Goal: Navigation & Orientation: Understand site structure

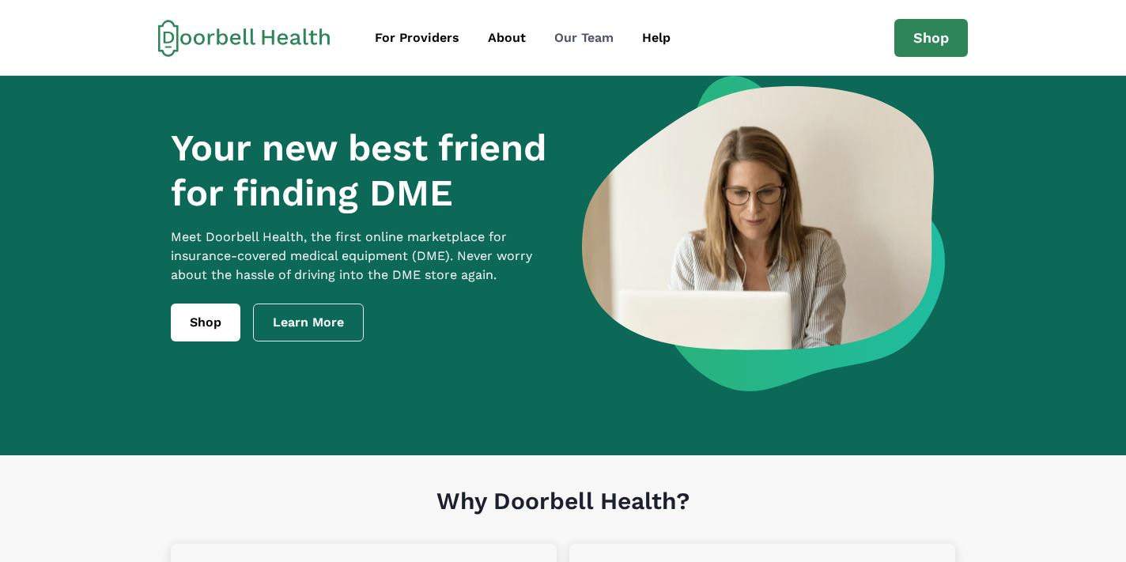
click at [584, 28] on div "Our Team" at bounding box center [583, 37] width 59 height 19
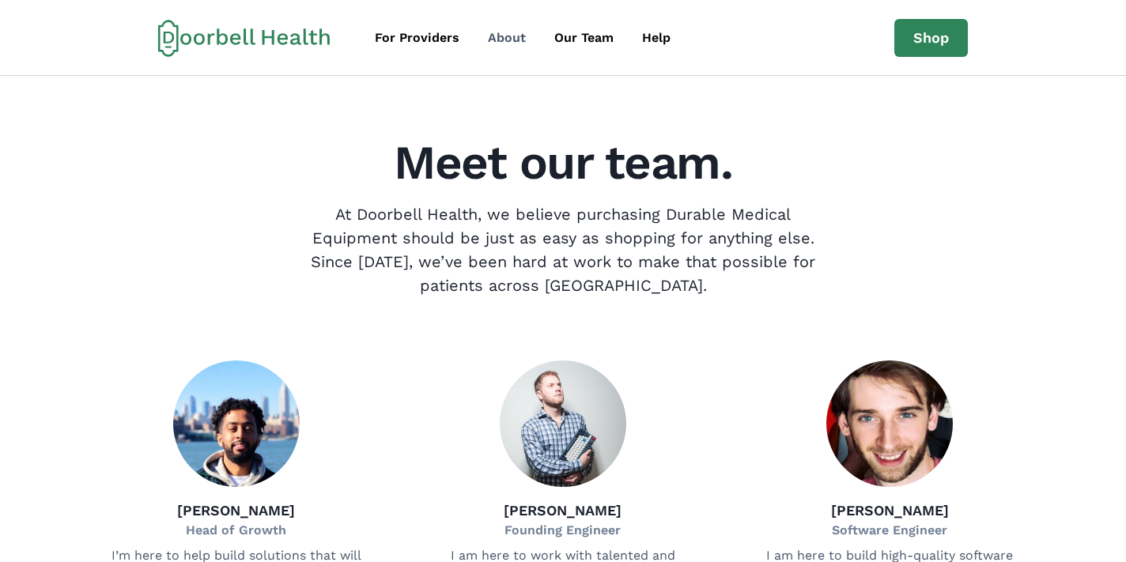
click at [508, 41] on div "About" at bounding box center [507, 37] width 38 height 19
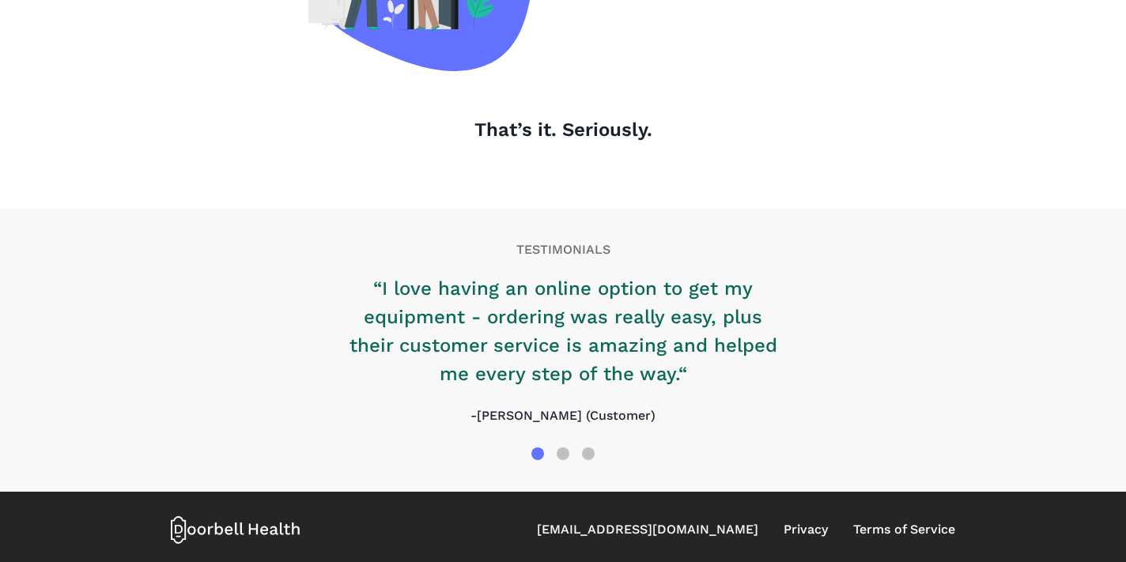
scroll to position [1764, 0]
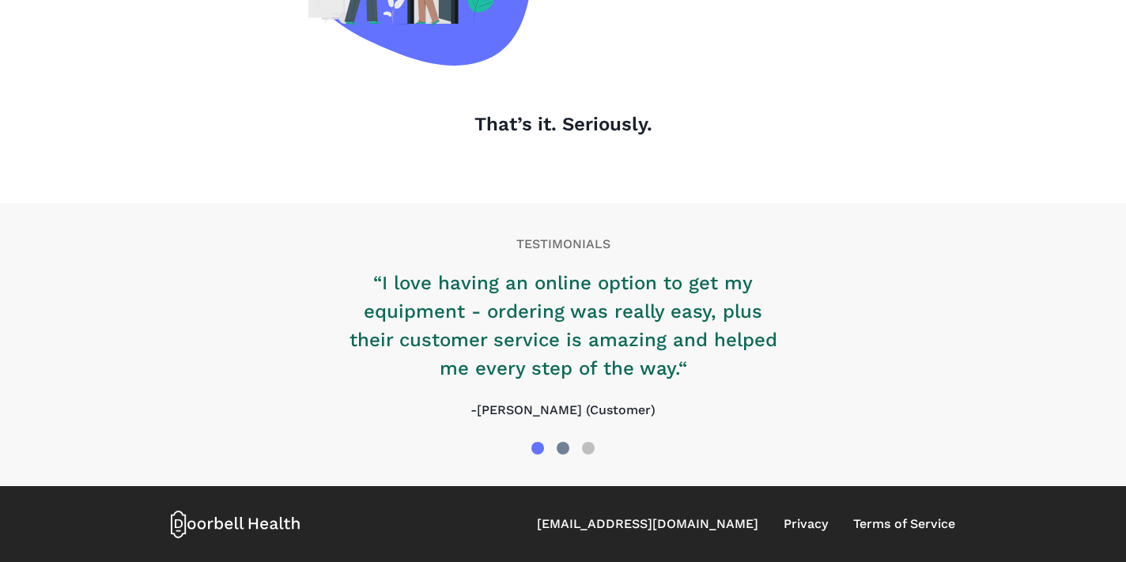
click at [566, 450] on div at bounding box center [562, 448] width 13 height 13
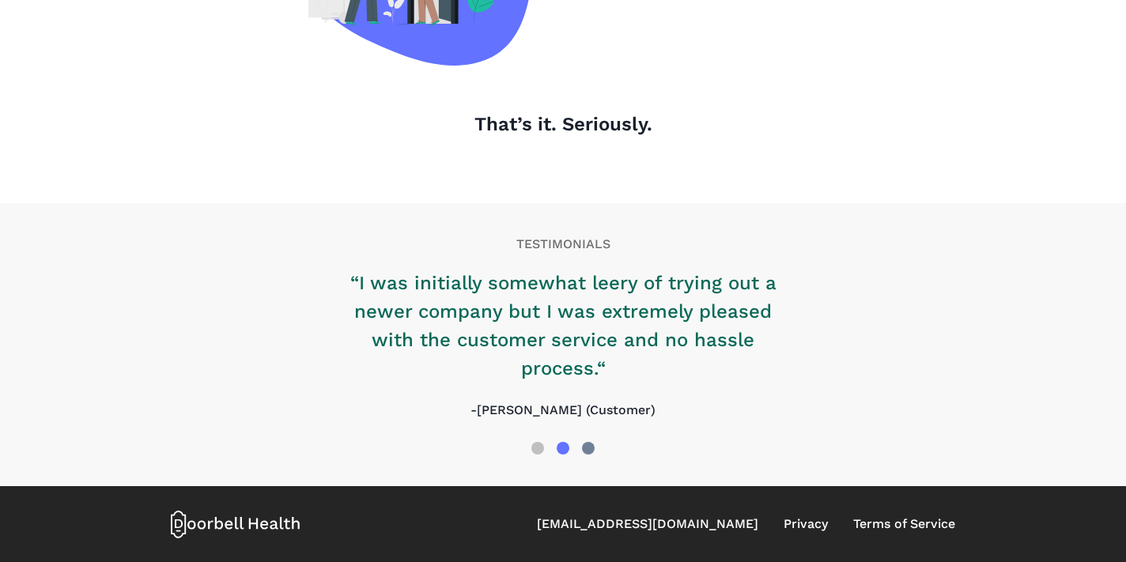
click at [593, 450] on div at bounding box center [588, 448] width 13 height 13
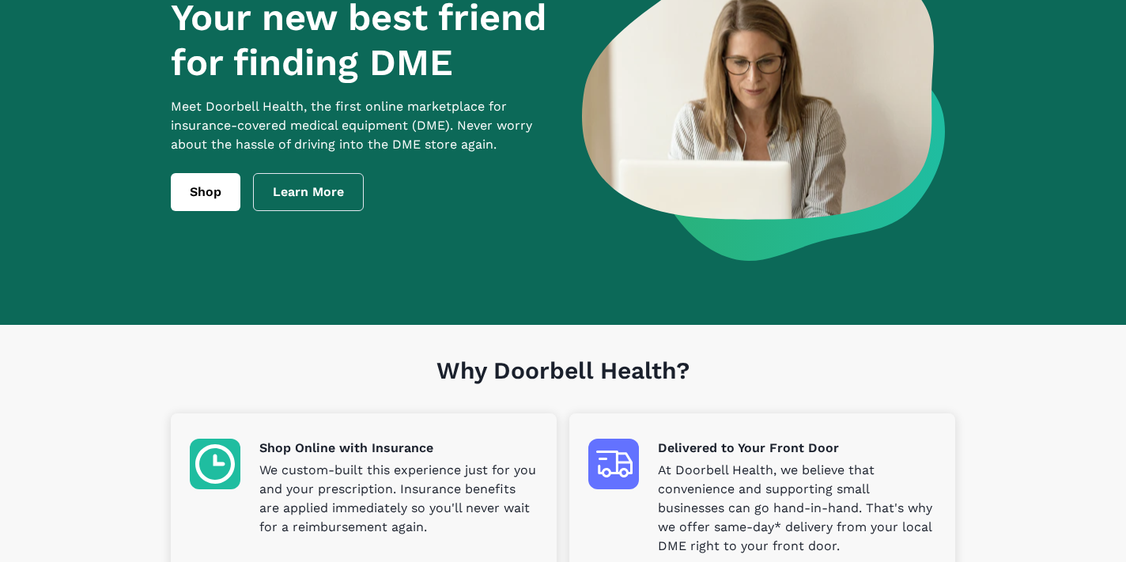
scroll to position [0, 0]
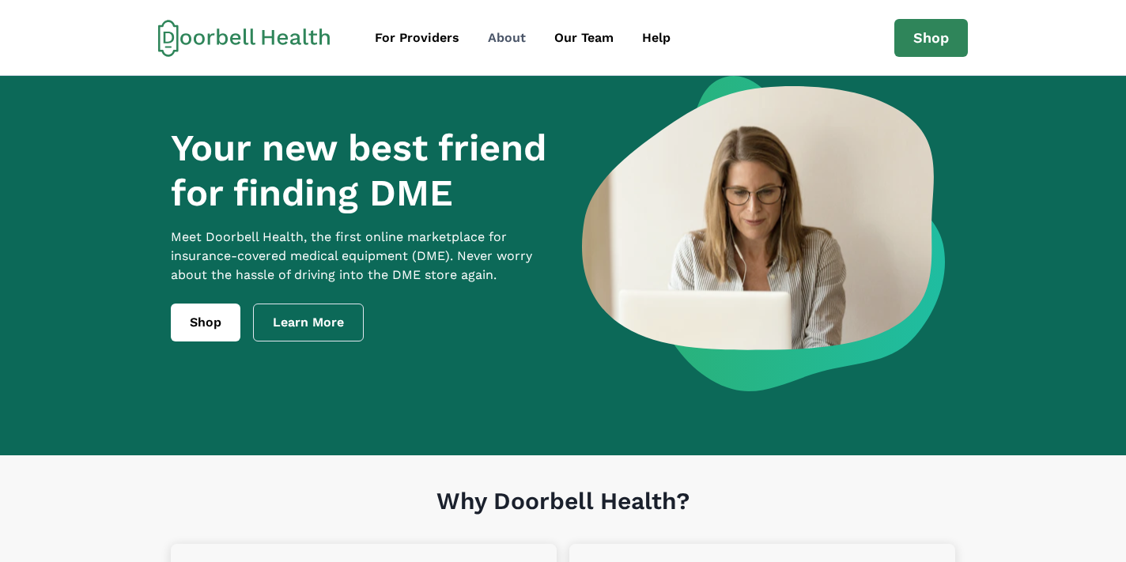
click at [500, 38] on div "About" at bounding box center [507, 37] width 38 height 19
click at [588, 40] on div "Our Team" at bounding box center [583, 37] width 59 height 19
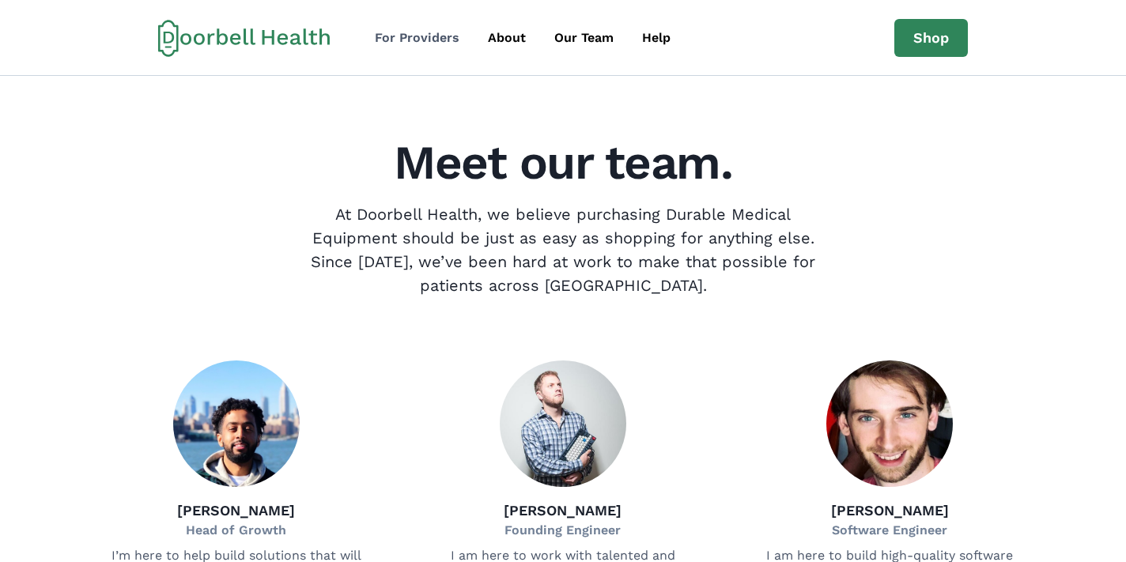
click at [413, 43] on div "For Providers" at bounding box center [417, 37] width 85 height 19
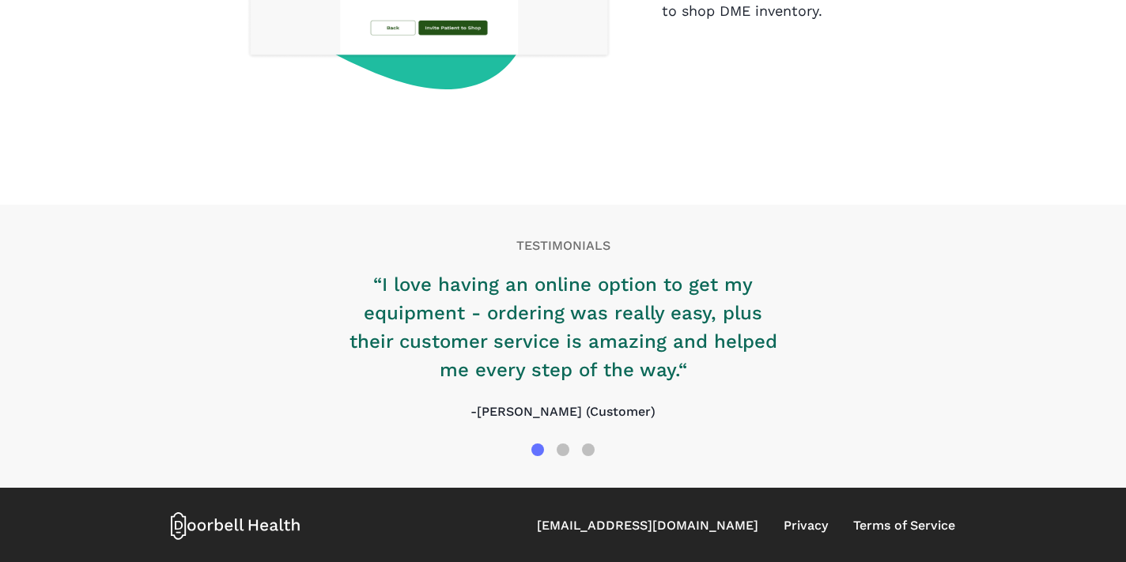
scroll to position [2573, 0]
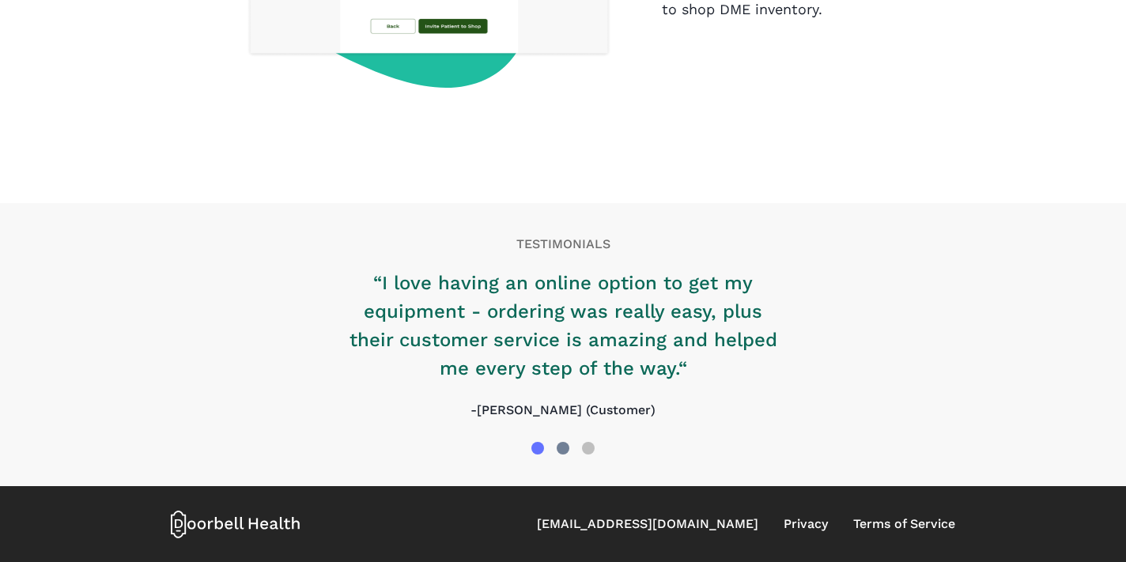
click at [564, 450] on div at bounding box center [562, 448] width 13 height 13
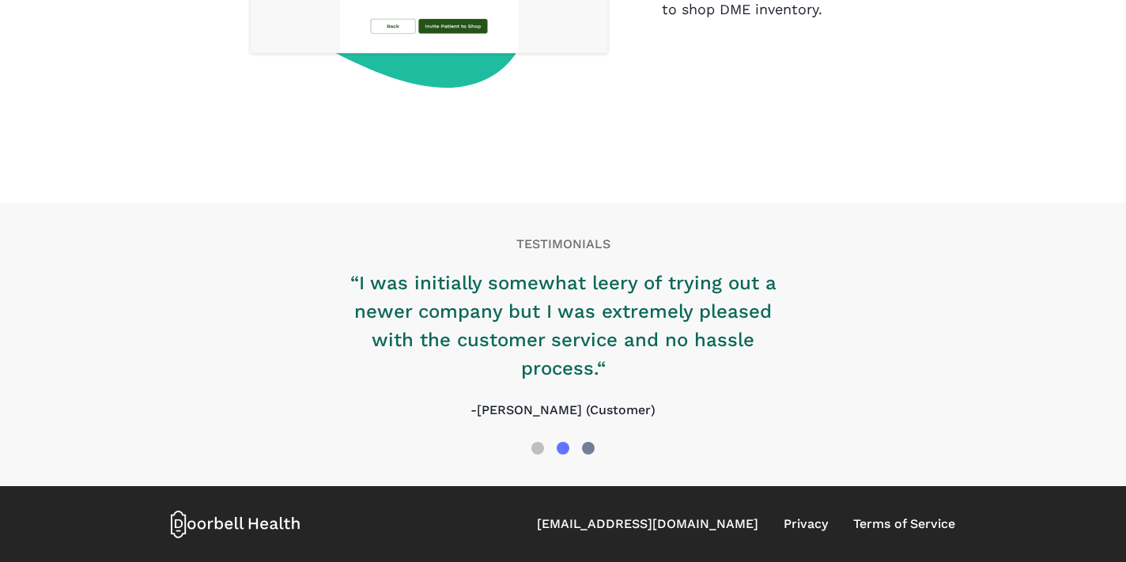
click at [592, 453] on div at bounding box center [587, 448] width 25 height 25
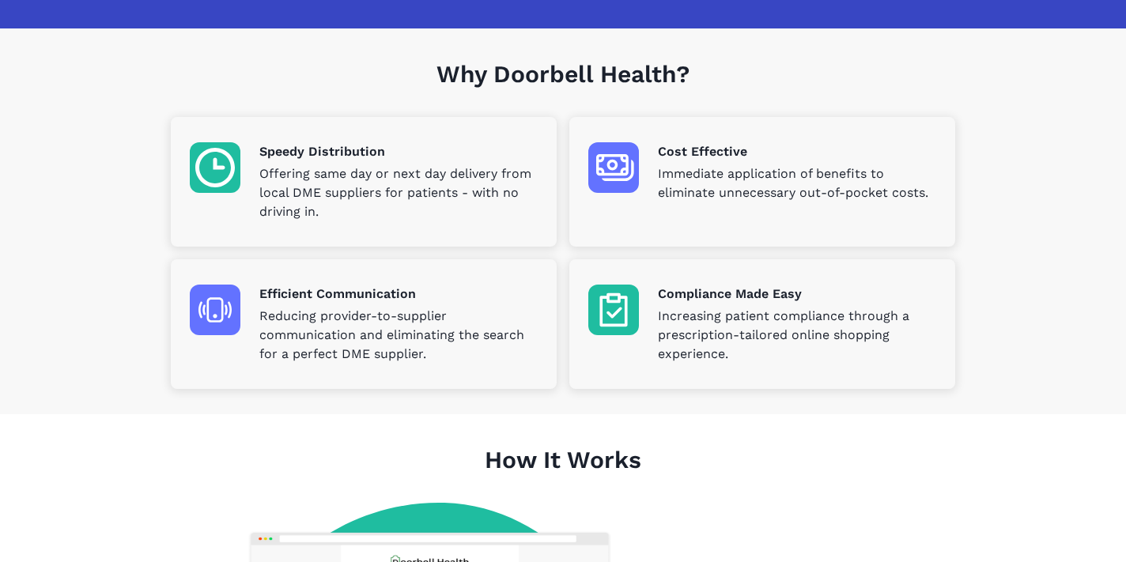
scroll to position [344, 0]
